Goal: Check status: Check status

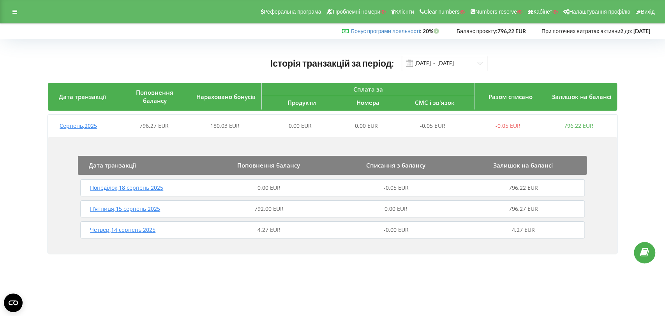
click at [269, 194] on div "[DATE] 0,00 EUR -0,05 EUR 796,22 EUR" at bounding box center [332, 187] width 508 height 19
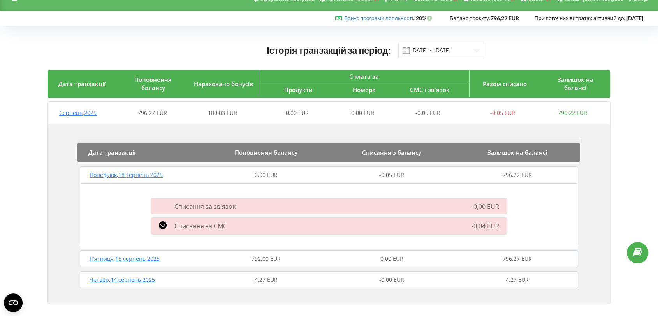
scroll to position [20, 0]
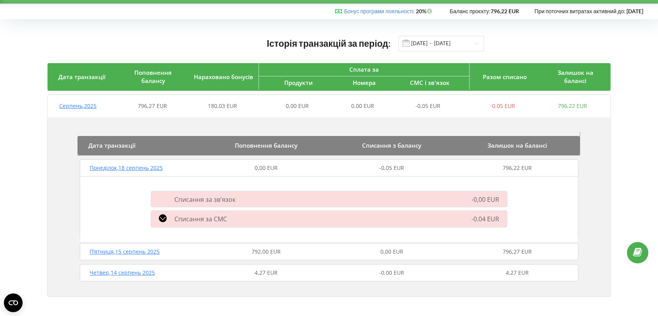
click at [243, 250] on div "792,00 EUR" at bounding box center [266, 252] width 125 height 8
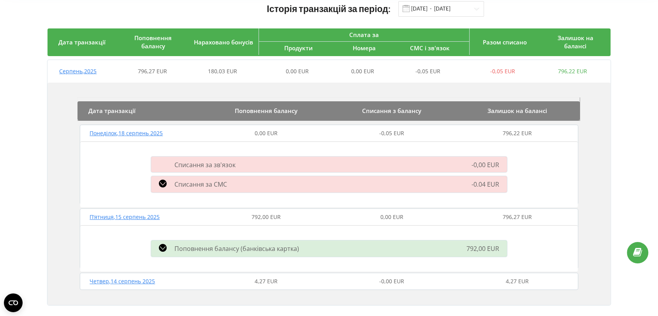
scroll to position [63, 0]
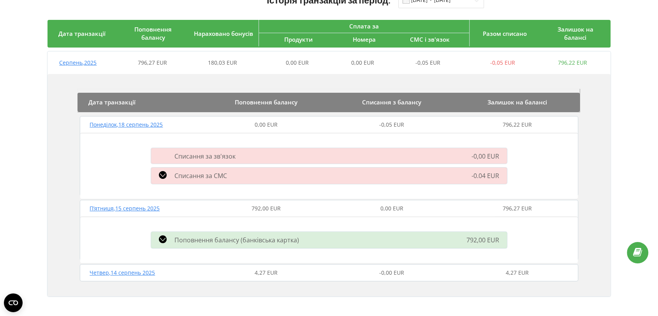
click at [293, 236] on span "Поповнення балансу (банківська картка)" at bounding box center [236, 240] width 125 height 9
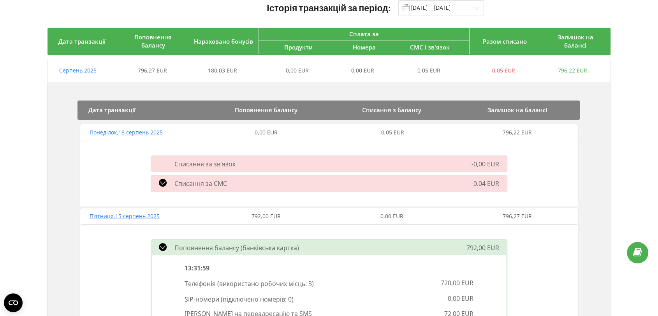
scroll to position [0, 0]
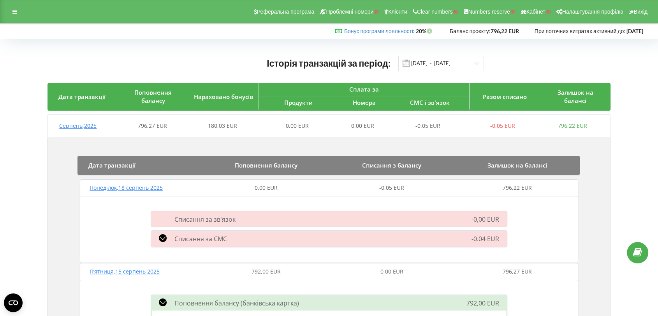
click at [202, 188] on div "Понеділок , 18 серпень 2025" at bounding box center [140, 188] width 125 height 8
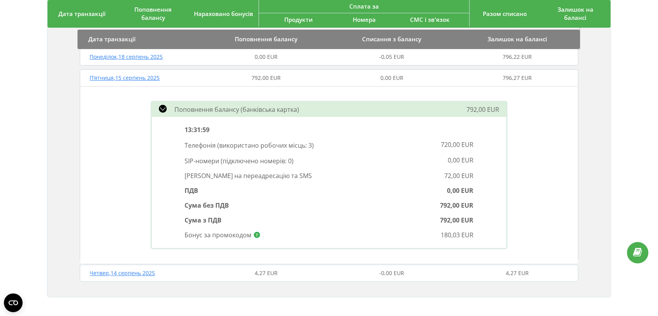
scroll to position [131, 0]
click at [204, 78] on div "792,00 EUR" at bounding box center [266, 78] width 125 height 8
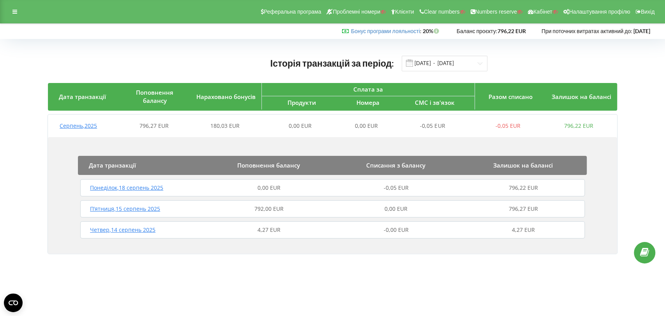
click at [178, 205] on div "П’ятниця , 15 серпень 2025" at bounding box center [141, 209] width 127 height 8
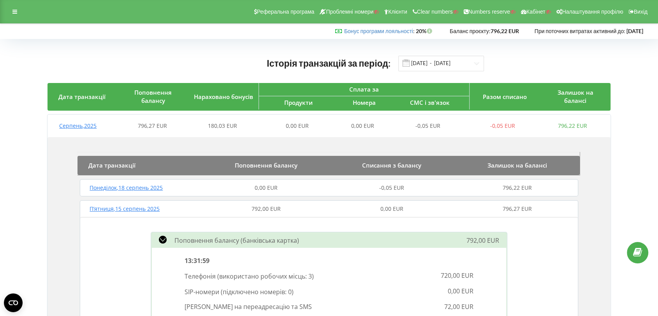
scroll to position [131, 0]
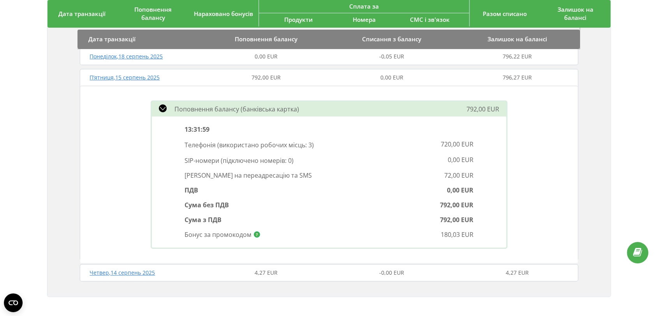
click at [185, 271] on div "Четвер , 14 серпень 2025" at bounding box center [140, 273] width 125 height 8
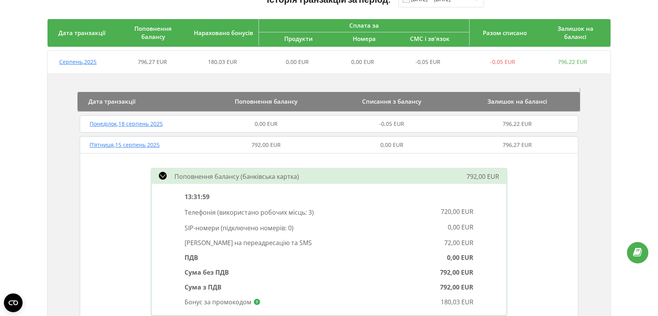
scroll to position [107, 0]
